Goal: Complete application form

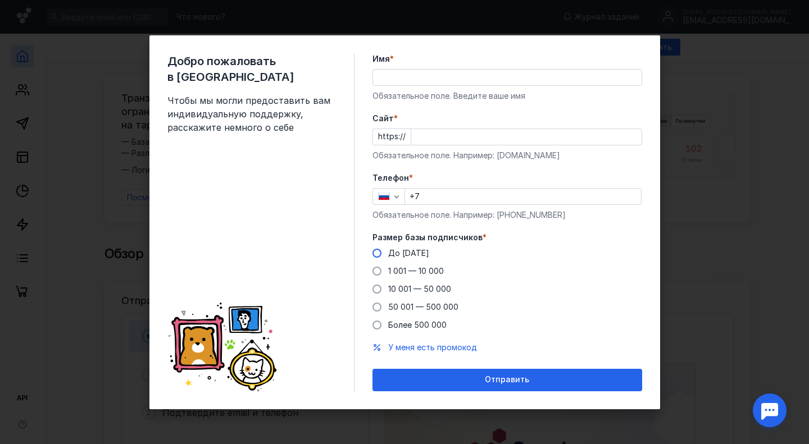
click at [375, 253] on span at bounding box center [377, 253] width 9 height 9
click at [0, 0] on input "До [DATE]" at bounding box center [0, 0] width 0 height 0
click at [442, 201] on input "+7" at bounding box center [523, 197] width 236 height 16
click at [475, 161] on div "Обязательное поле. Например: [DOMAIN_NAME]" at bounding box center [508, 155] width 270 height 11
click at [410, 73] on input "Имя *" at bounding box center [507, 78] width 269 height 16
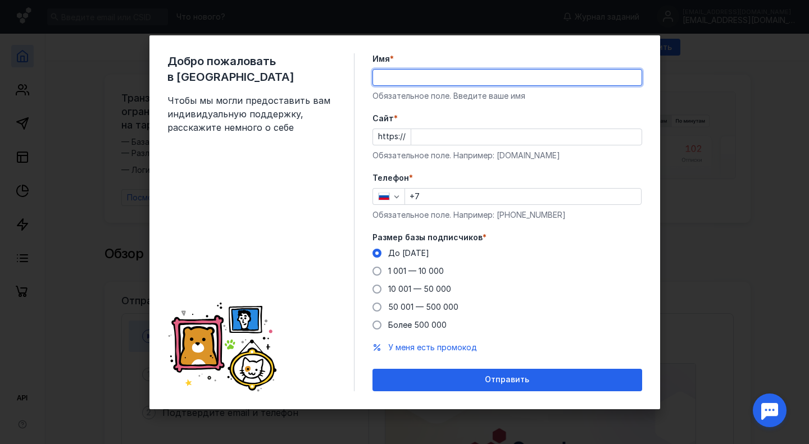
type input "[PERSON_NAME]"
click at [448, 194] on input "+7" at bounding box center [523, 197] width 236 height 16
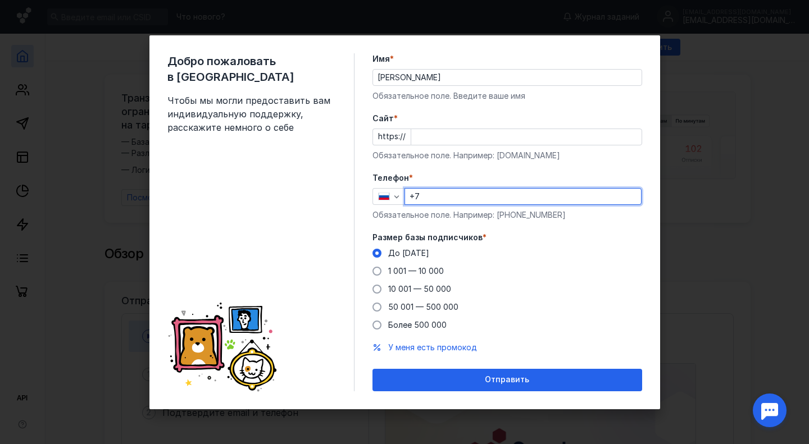
type input "[PHONE_NUMBER]"
click at [434, 135] on input "Cайт *" at bounding box center [526, 137] width 230 height 16
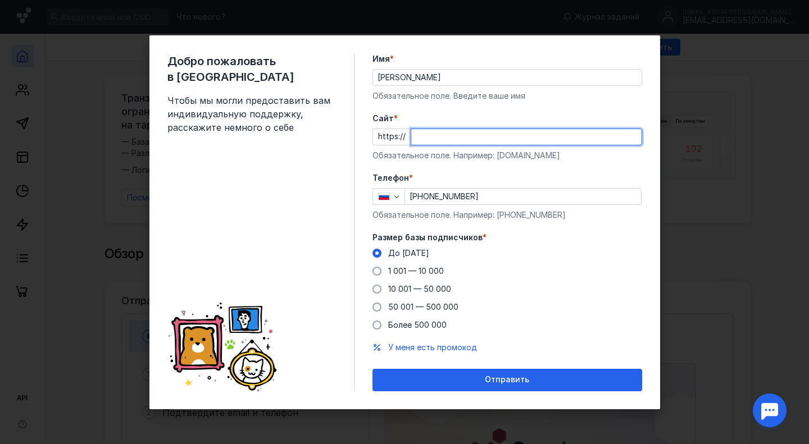
click at [733, 153] on div "Добро пожаловать в Sendsay Чтобы мы могли предоставить вам индивидуальную подде…" at bounding box center [404, 222] width 809 height 444
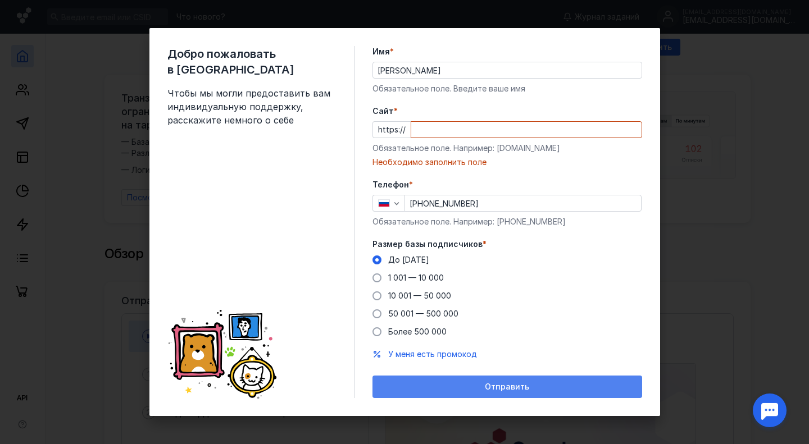
click at [491, 381] on div "Отправить" at bounding box center [508, 387] width 270 height 22
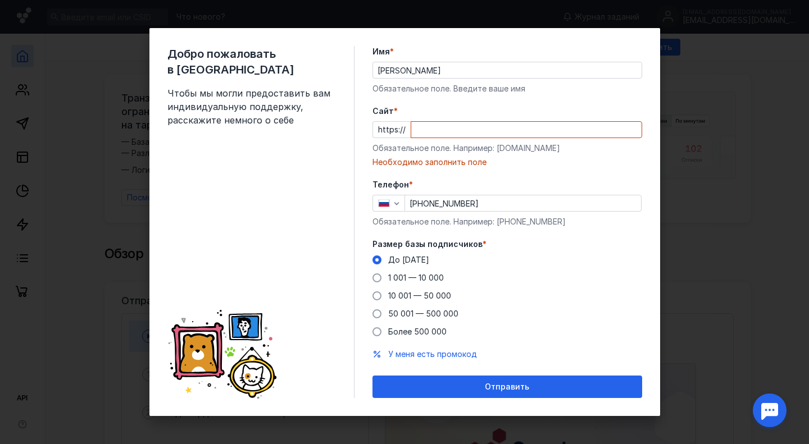
click at [697, 115] on div "Добро пожаловать в Sendsay Чтобы мы могли предоставить вам индивидуальную подде…" at bounding box center [404, 222] width 809 height 444
click at [86, 103] on div "Добро пожаловать в Sendsay Чтобы мы могли предоставить вам индивидуальную подде…" at bounding box center [404, 222] width 809 height 444
click at [434, 130] on input "Cайт *" at bounding box center [526, 130] width 230 height 16
click at [599, 132] on input "Cайт *" at bounding box center [526, 130] width 230 height 16
paste input "[DOMAIN_NAME][URL]"
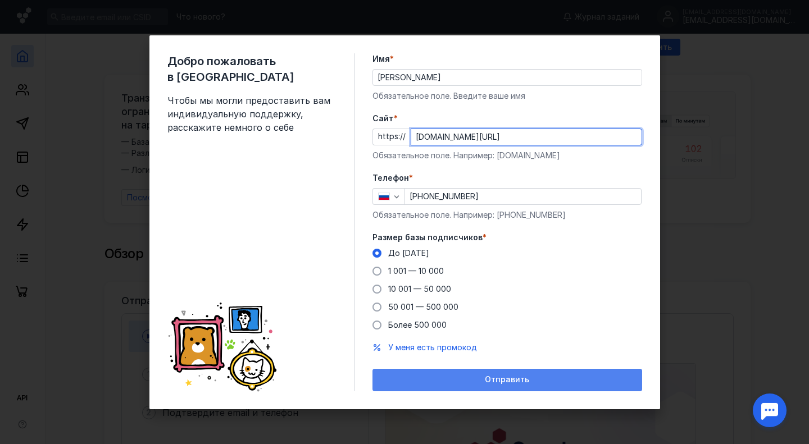
type input "[DOMAIN_NAME][URL]"
click at [493, 379] on span "Отправить" at bounding box center [507, 380] width 44 height 10
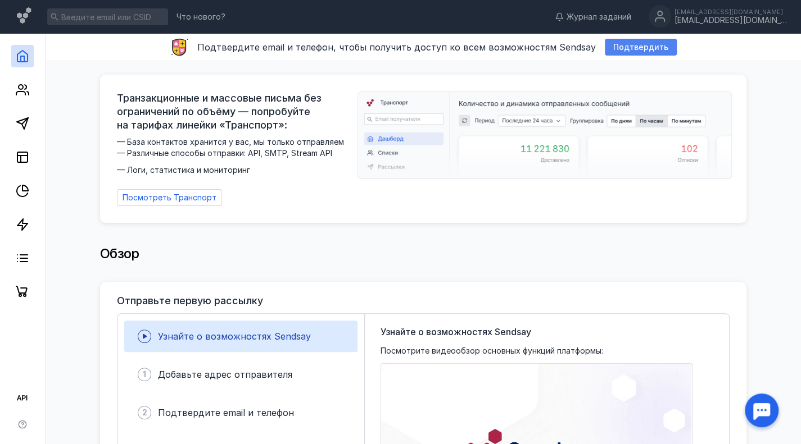
click at [622, 44] on span "Подтвердить" at bounding box center [640, 48] width 55 height 10
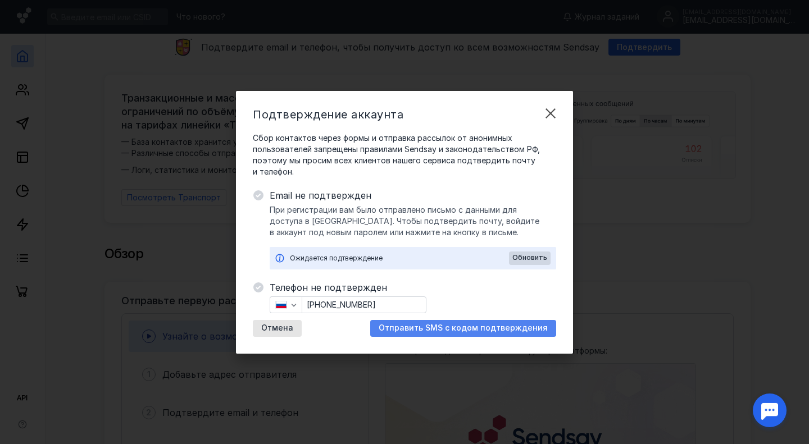
click at [426, 330] on span "Отправить SMS с кодом подтверждения" at bounding box center [463, 329] width 169 height 10
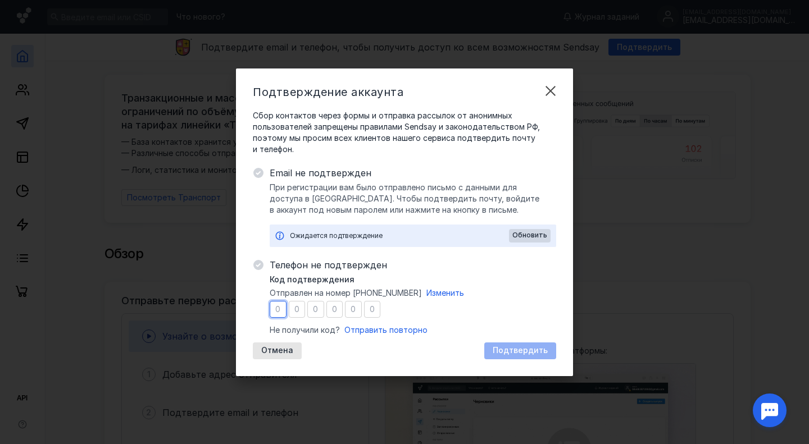
type input "4"
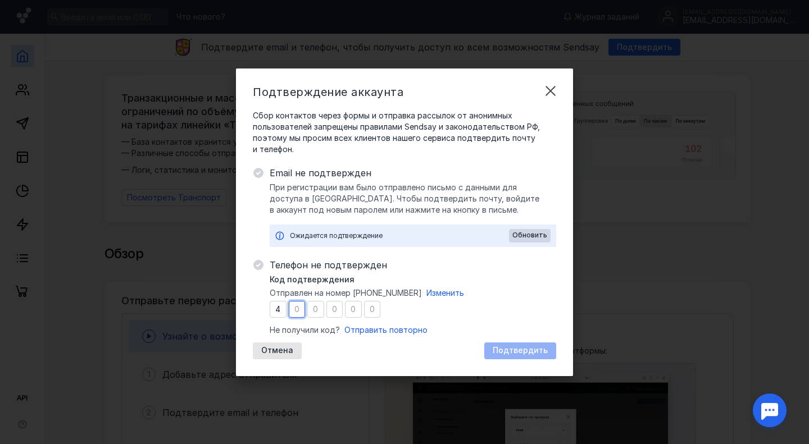
type input "7"
type input "9"
type input "2"
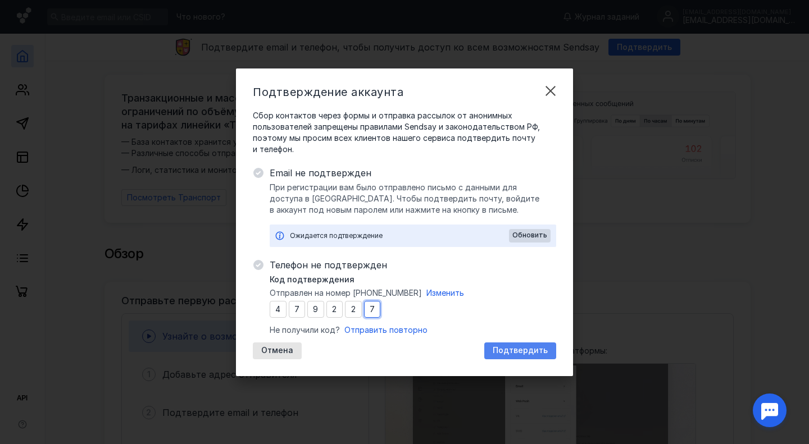
type input "7"
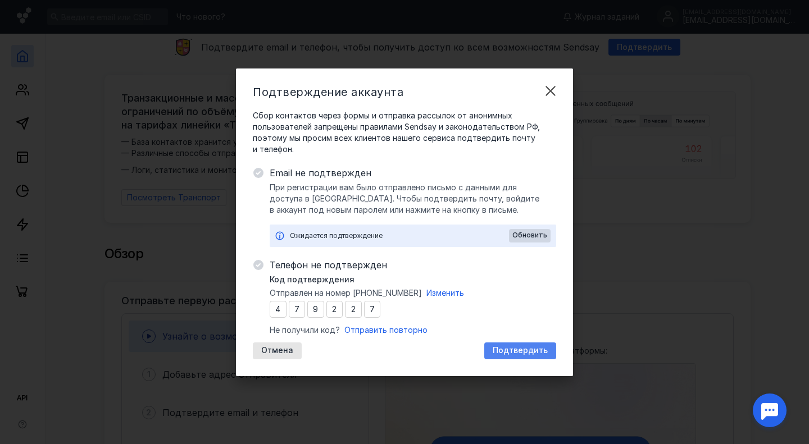
click at [518, 350] on span "Подтвердить" at bounding box center [520, 351] width 55 height 10
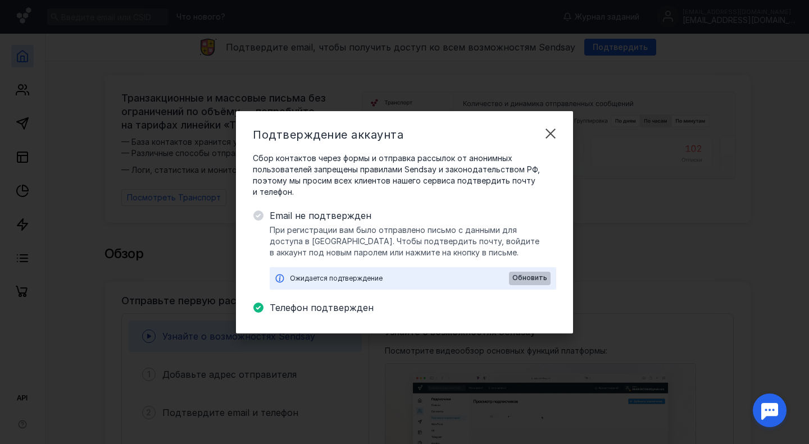
click at [533, 278] on span "Обновить" at bounding box center [529, 278] width 35 height 8
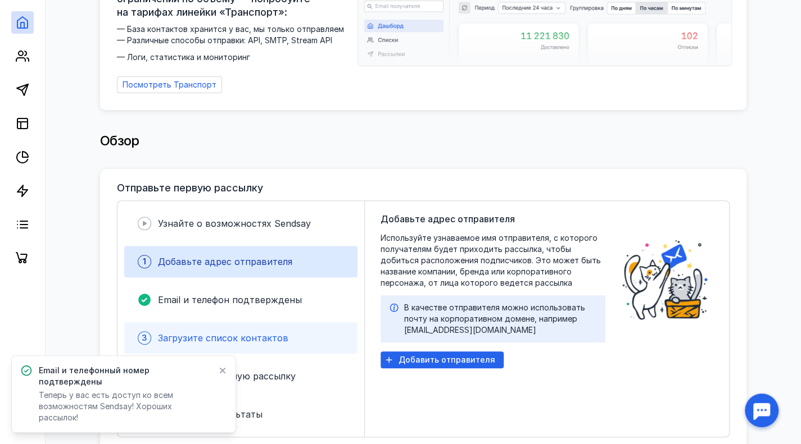
scroll to position [112, 0]
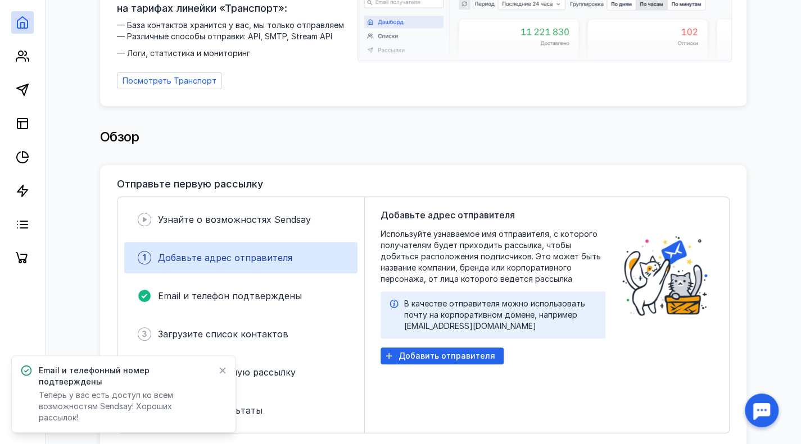
click at [225, 374] on icon at bounding box center [223, 371] width 6 height 6
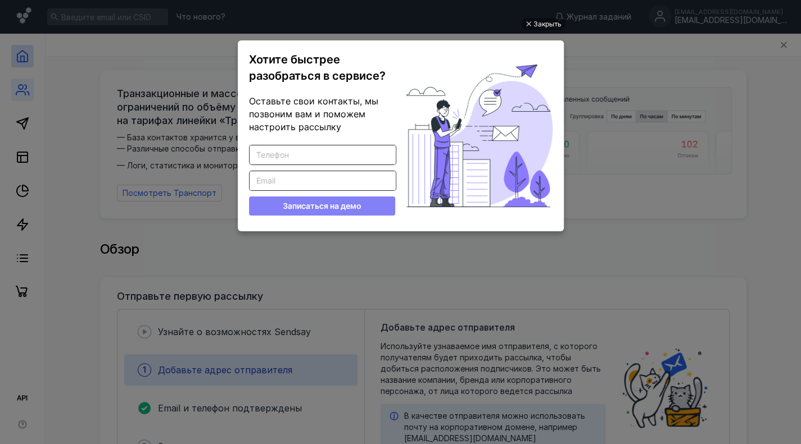
scroll to position [0, 0]
click at [675, 215] on ul "Закрыть Хотите быстрее разобраться в сервисе? Оставьте свои контакты, мы позвон…" at bounding box center [400, 223] width 801 height 444
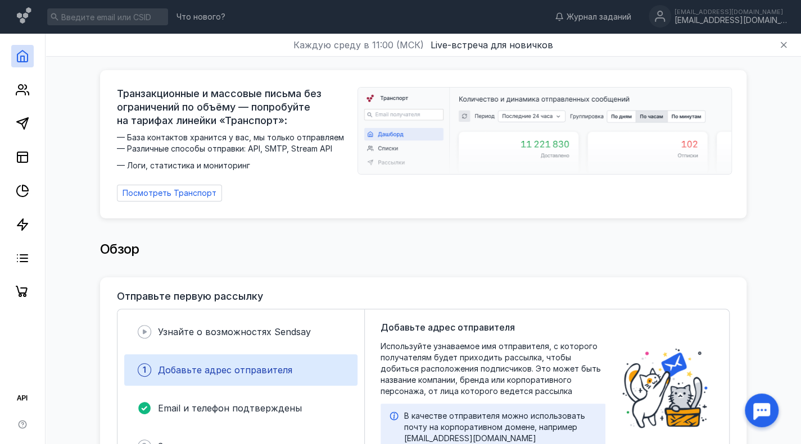
click at [485, 47] on span "Live-встреча для новичков" at bounding box center [491, 44] width 122 height 11
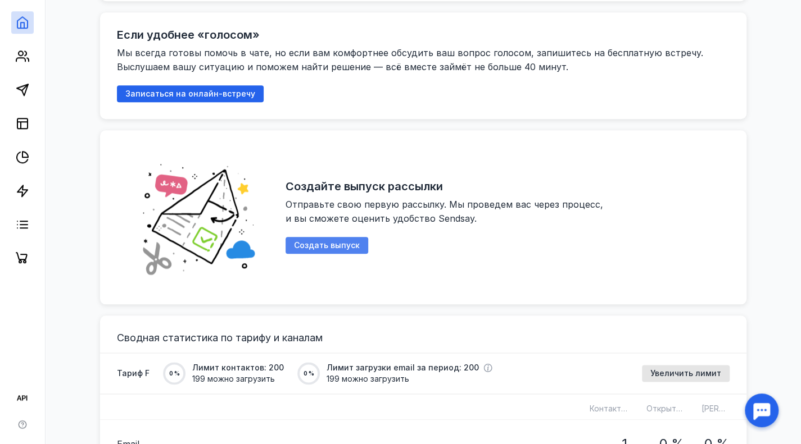
scroll to position [225, 0]
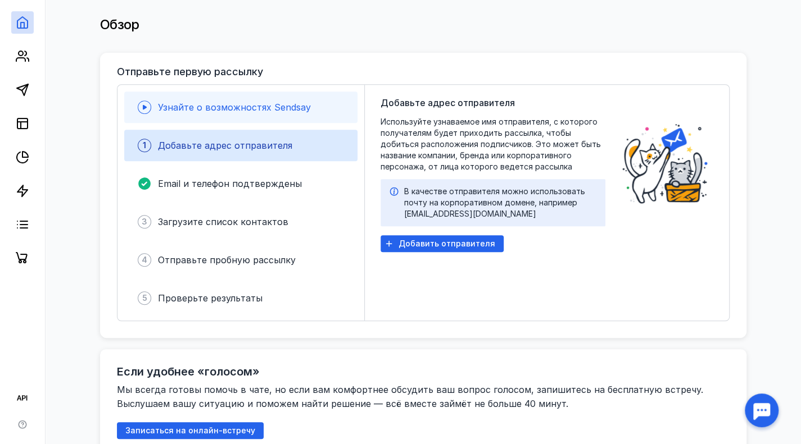
click at [217, 107] on div "Узнайте о возможностях Sendsay" at bounding box center [234, 107] width 153 height 13
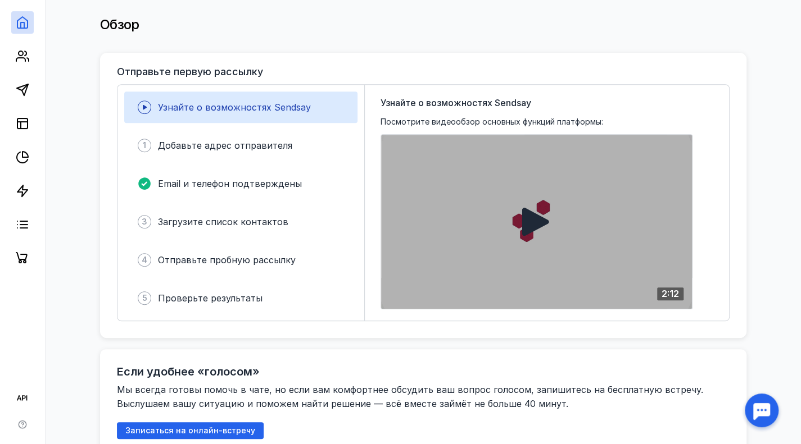
click at [522, 219] on icon at bounding box center [535, 222] width 27 height 28
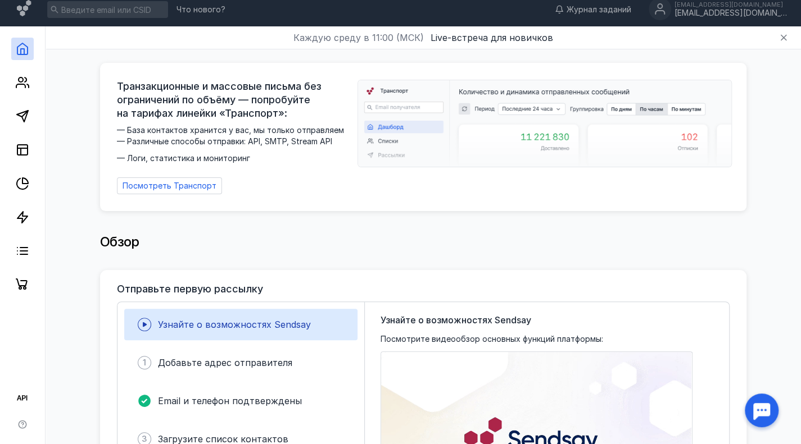
scroll to position [0, 0]
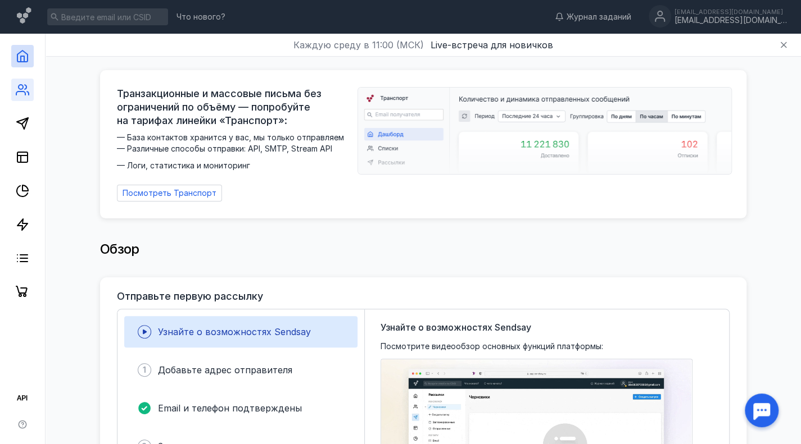
click at [15, 80] on link at bounding box center [22, 90] width 22 height 22
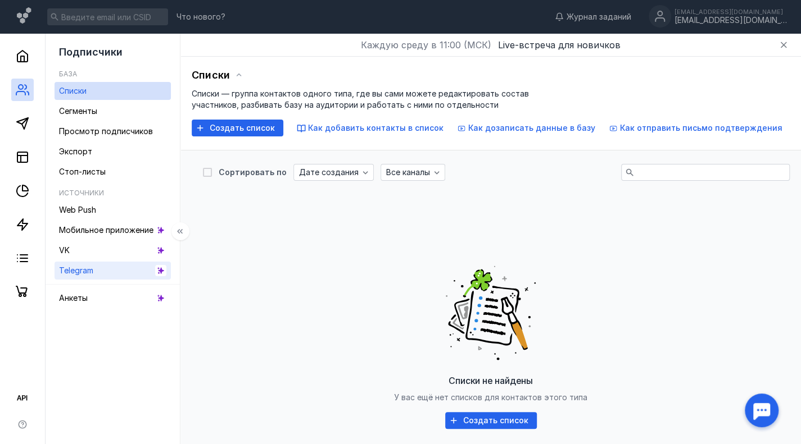
click at [93, 272] on span "Telegram" at bounding box center [76, 271] width 34 height 10
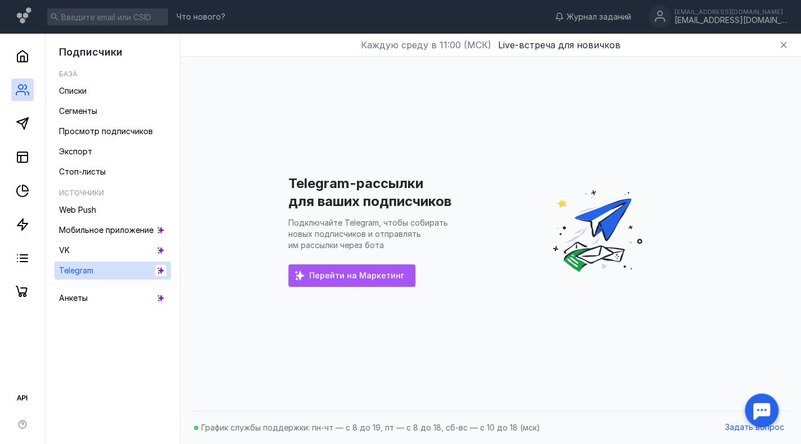
click at [356, 285] on div "Перейти на Маркетинг" at bounding box center [351, 276] width 127 height 22
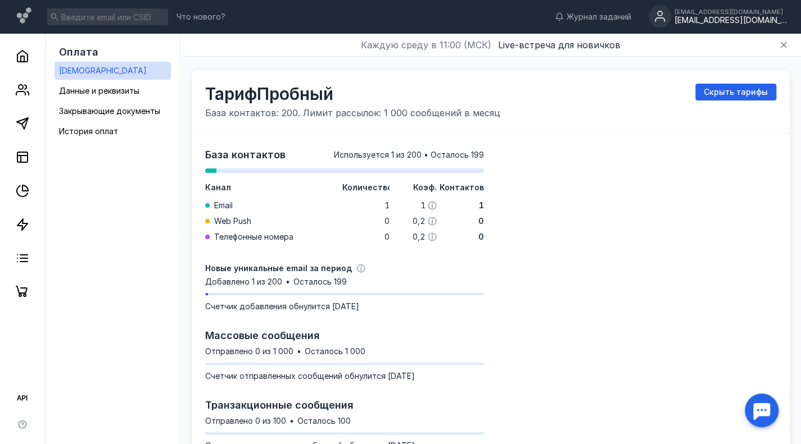
click at [777, 16] on div "[EMAIL_ADDRESS][DOMAIN_NAME]" at bounding box center [730, 21] width 112 height 10
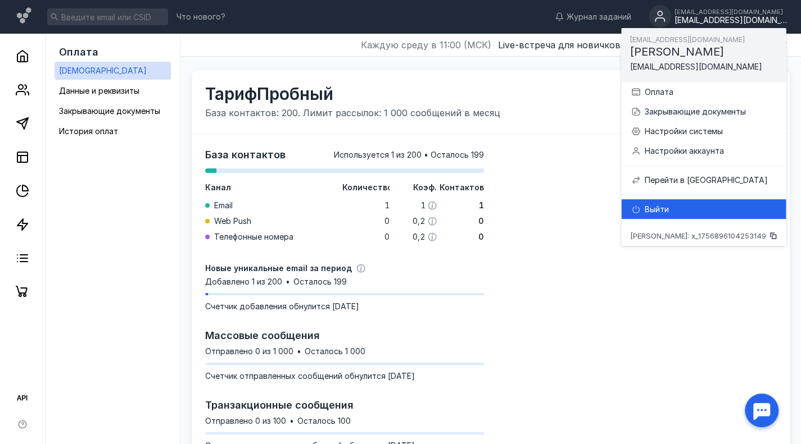
click at [668, 210] on div "Выйти" at bounding box center [710, 209] width 133 height 11
